Goal: Task Accomplishment & Management: Manage account settings

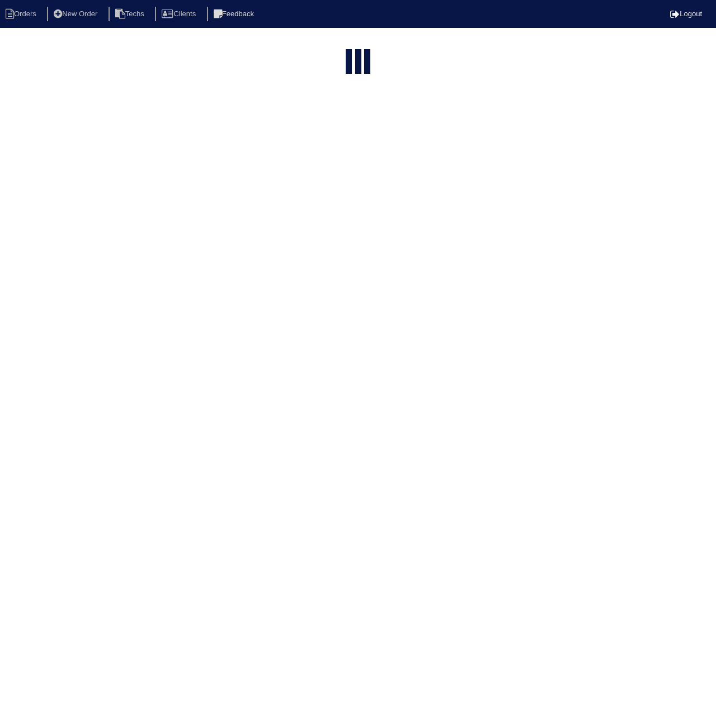
select select "15"
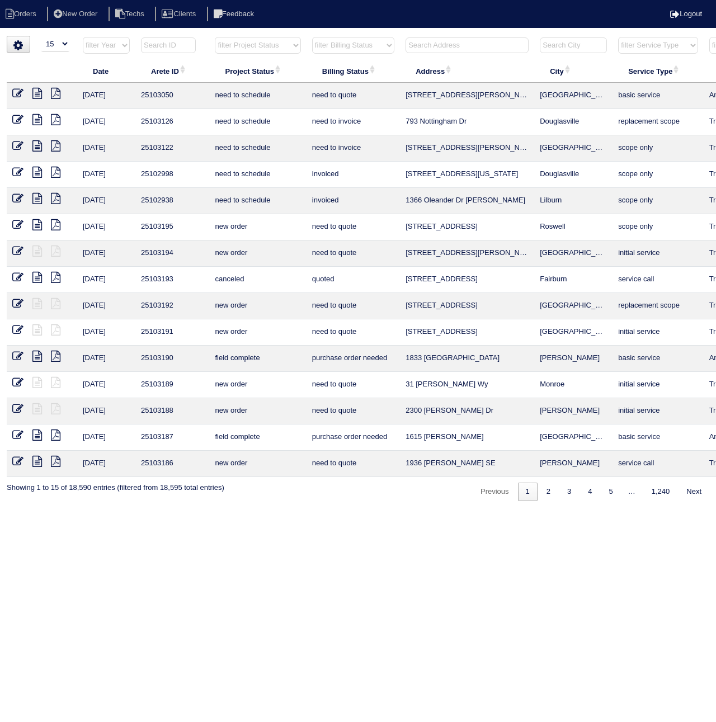
click at [171, 44] on input "text" at bounding box center [168, 45] width 55 height 16
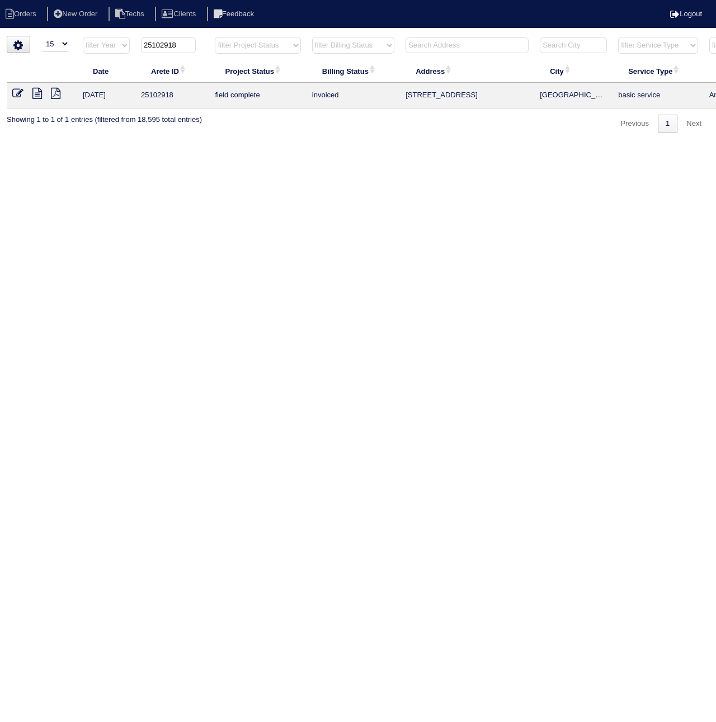
type input "25102918"
click at [15, 97] on icon at bounding box center [17, 93] width 11 height 11
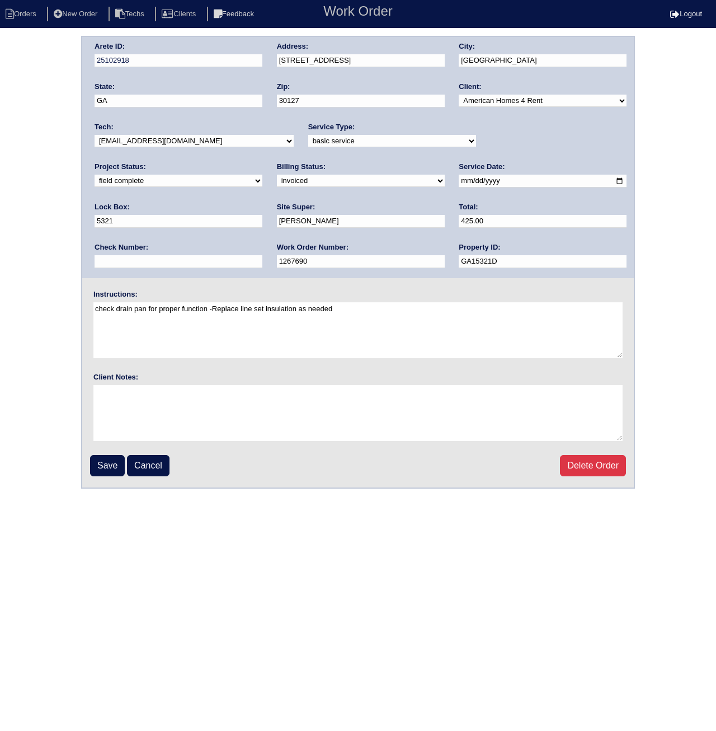
click at [277, 184] on select "need to quote quoted need to invoice invoiced paid warranty purchase order need…" at bounding box center [361, 181] width 168 height 12
select select "paid"
click at [277, 175] on select "need to quote quoted need to invoice invoiced paid warranty purchase order need…" at bounding box center [361, 181] width 168 height 12
click at [262, 255] on input "text" at bounding box center [179, 261] width 168 height 13
paste input "082925A"
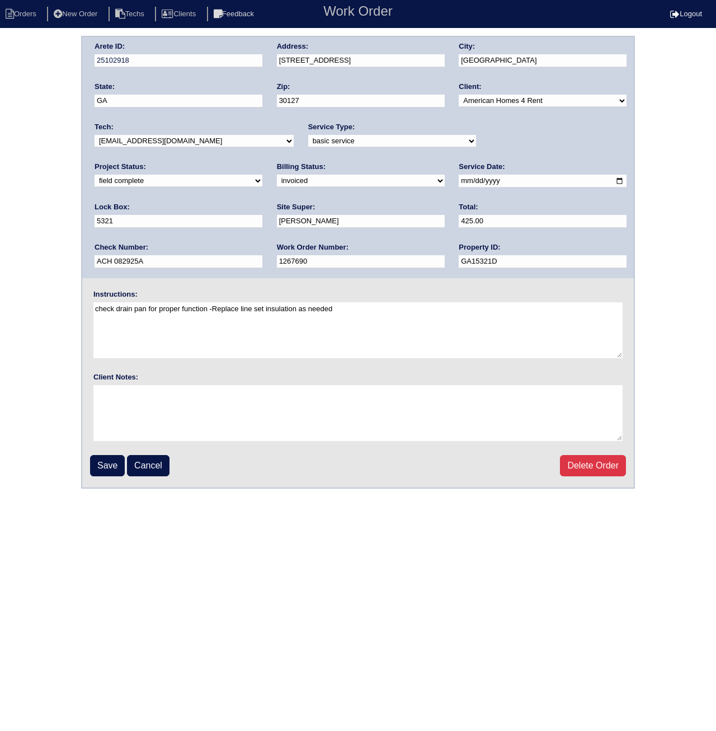
drag, startPoint x: 525, startPoint y: 223, endPoint x: 450, endPoint y: 219, distance: 74.5
click at [450, 219] on div "Arete ID: 25102918 Address: [STREET_ADDRESS] City: [GEOGRAPHIC_DATA] State: [GE…" at bounding box center [358, 157] width 552 height 241
type input "ACH 082925A"
click at [101, 463] on input "Save" at bounding box center [107, 465] width 35 height 21
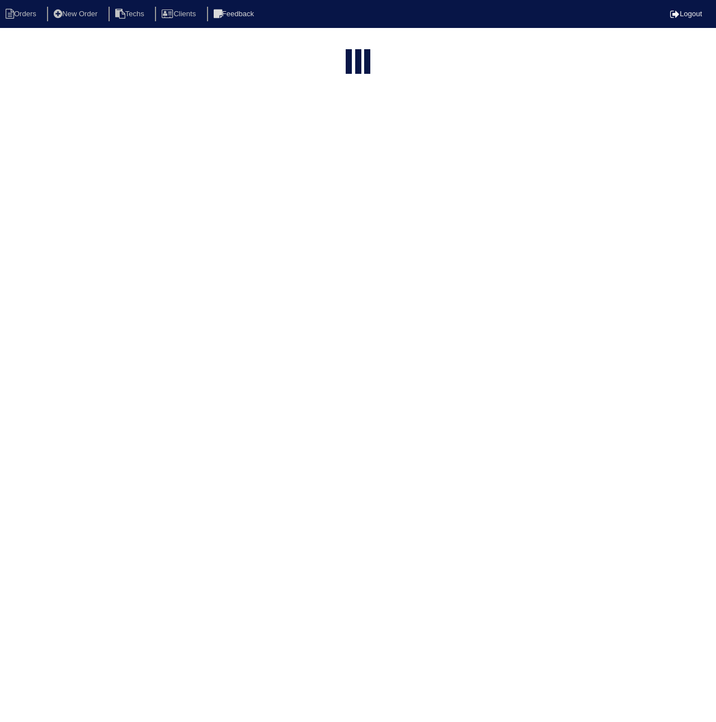
select select "15"
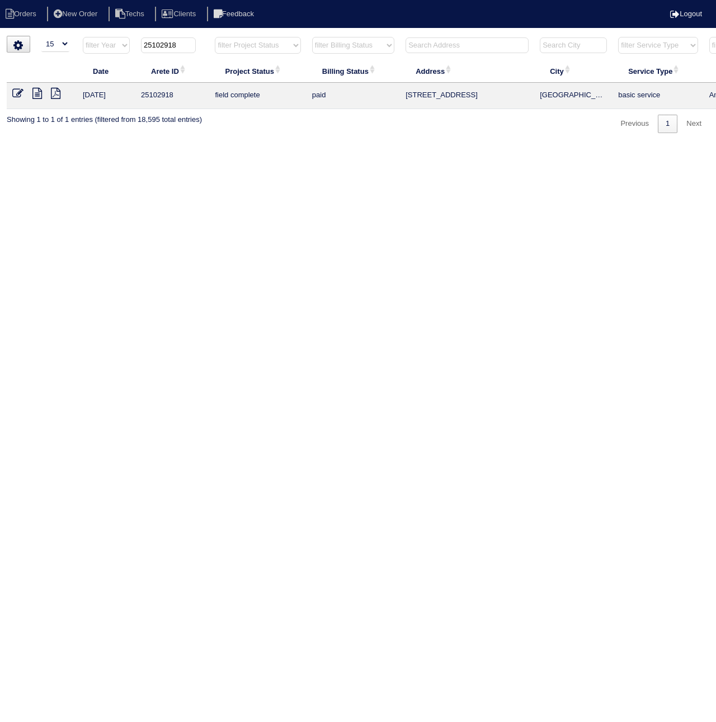
drag, startPoint x: 166, startPoint y: 45, endPoint x: 194, endPoint y: 49, distance: 28.2
click at [194, 48] on input "25102918" at bounding box center [168, 45] width 55 height 16
type input "25102088"
click at [13, 88] on icon at bounding box center [17, 93] width 11 height 11
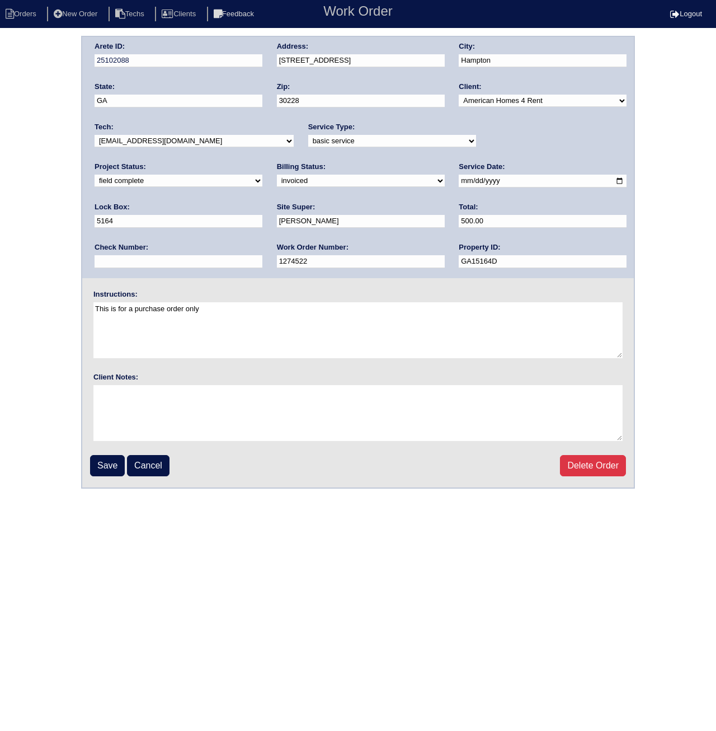
click at [277, 177] on select "need to quote quoted need to invoice invoiced paid warranty purchase order need…" at bounding box center [361, 181] width 168 height 12
select select "paid"
click at [277, 175] on select "need to quote quoted need to invoice invoiced paid warranty purchase order need…" at bounding box center [361, 181] width 168 height 12
click at [262, 255] on input "text" at bounding box center [179, 261] width 168 height 13
paste input "ACH 082925A"
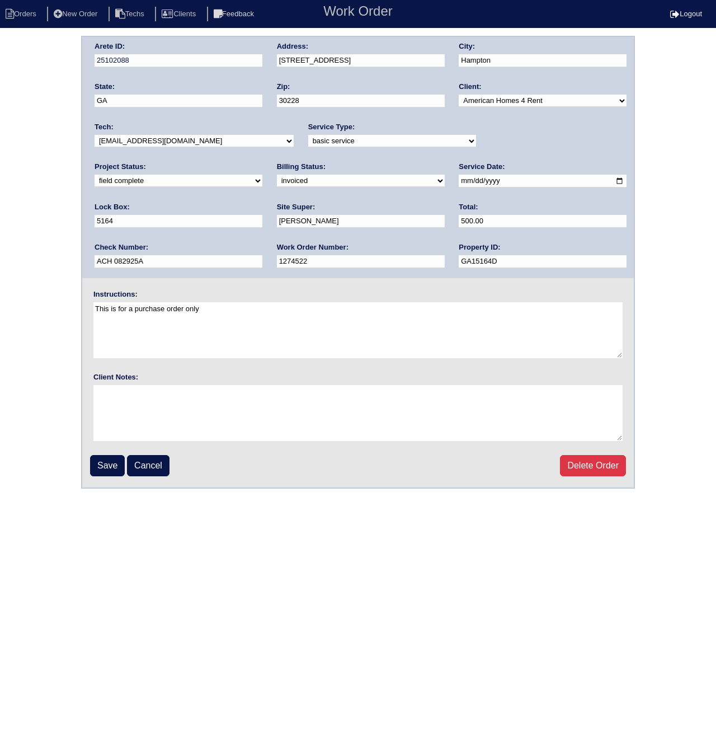
click at [262, 255] on input "ACH 082925A" at bounding box center [179, 261] width 168 height 13
type input "ACH 082925A"
click at [95, 462] on input "Save" at bounding box center [107, 465] width 35 height 21
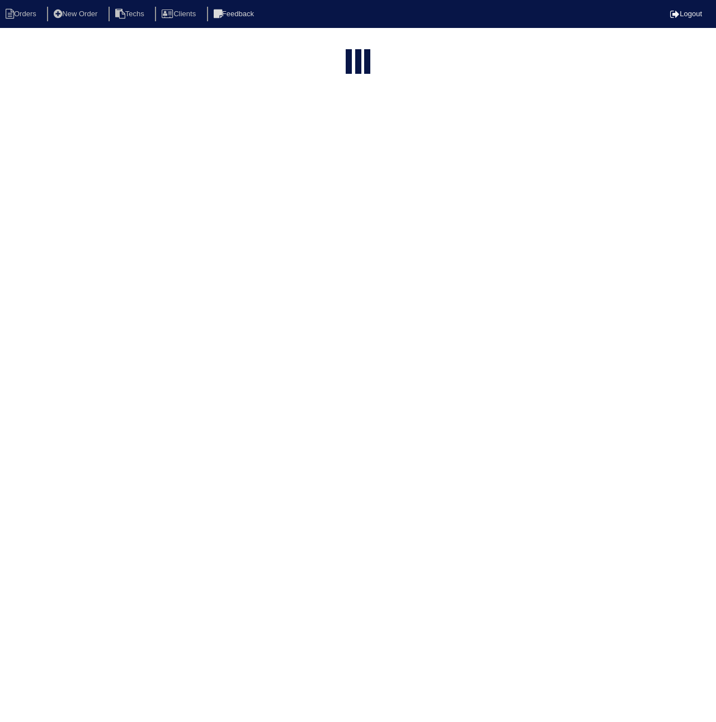
select select "15"
